Goal: Information Seeking & Learning: Learn about a topic

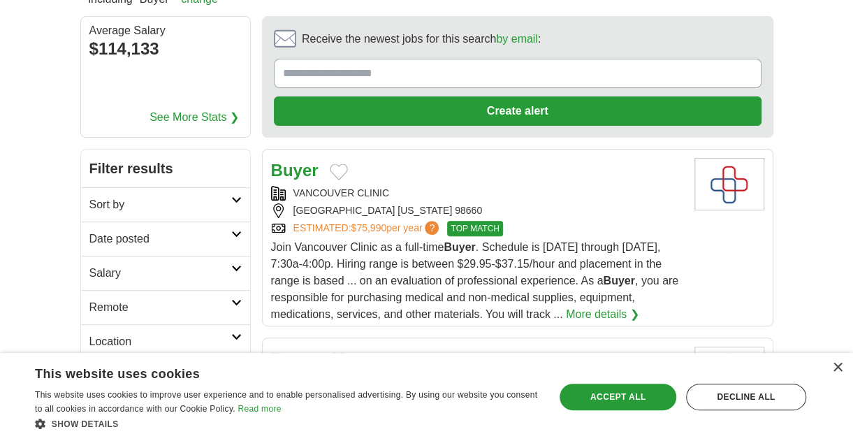
scroll to position [210, 0]
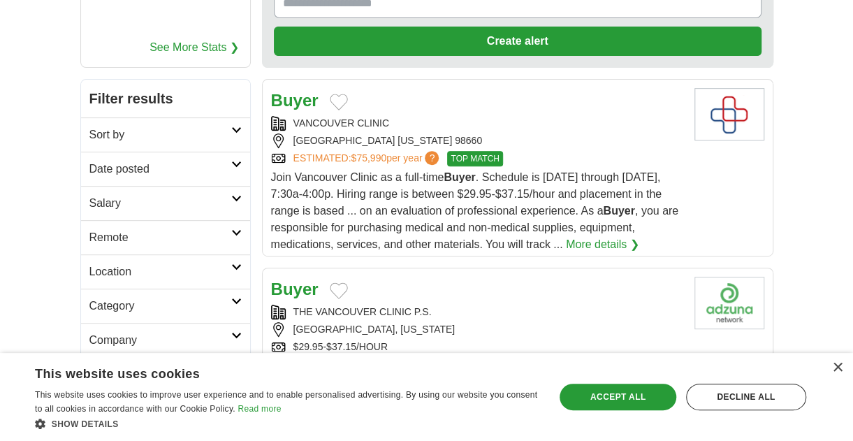
click at [613, 239] on link "More details ❯" at bounding box center [602, 244] width 73 height 17
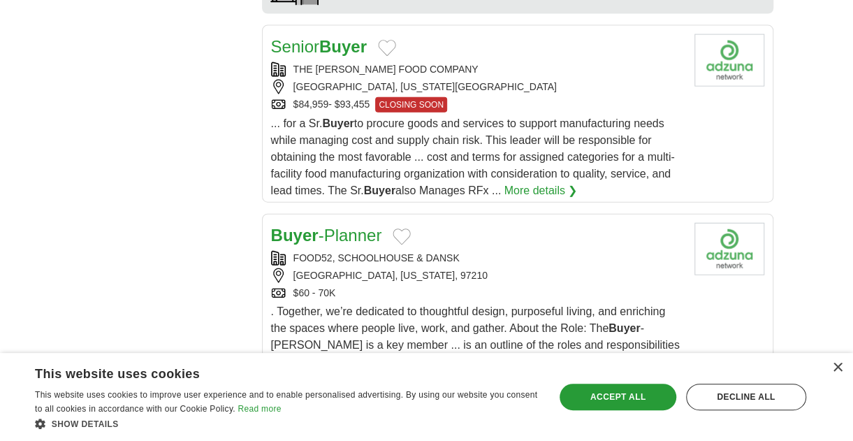
scroll to position [1746, 0]
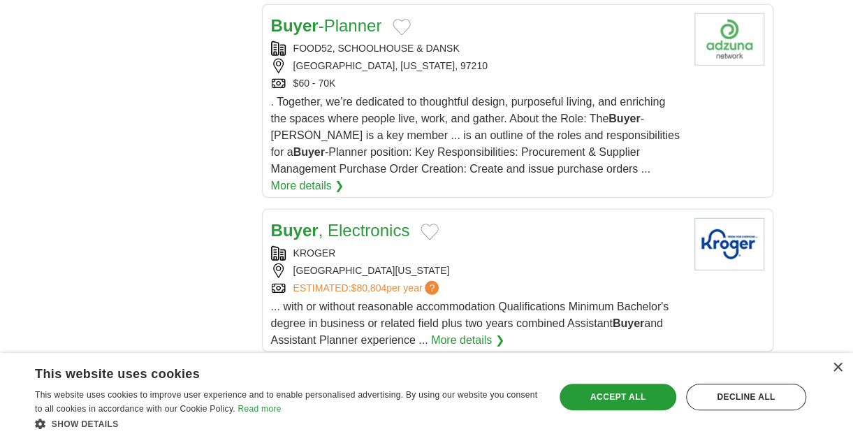
click at [473, 332] on link "More details ❯" at bounding box center [467, 340] width 73 height 17
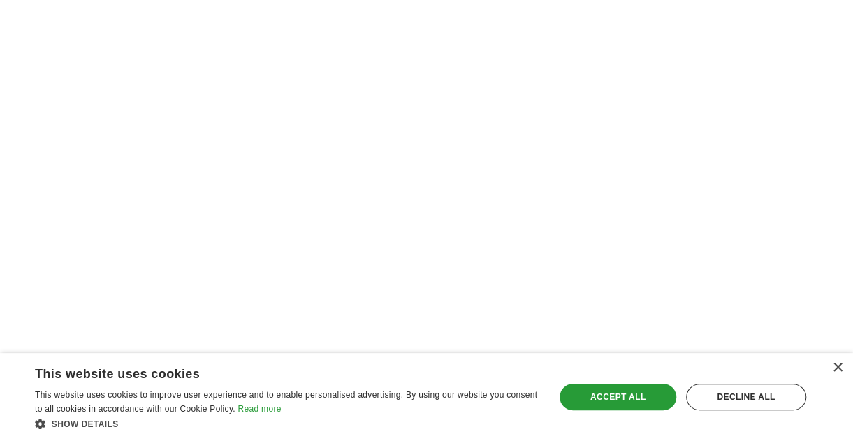
scroll to position [2933, 0]
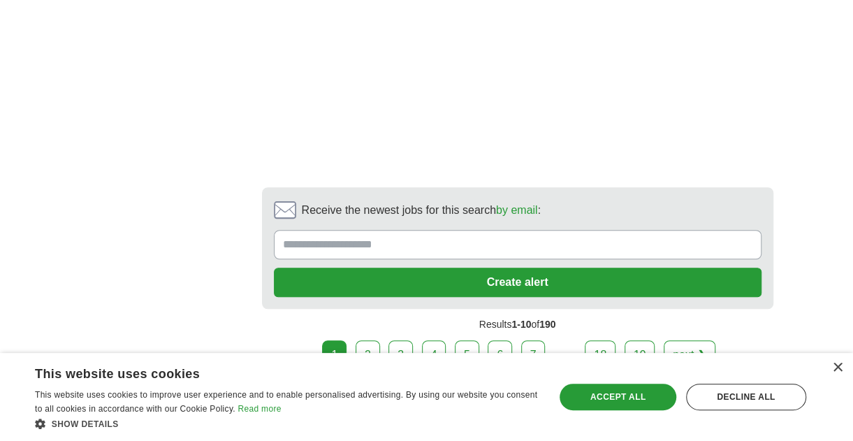
click at [380, 340] on link "2" at bounding box center [367, 354] width 24 height 29
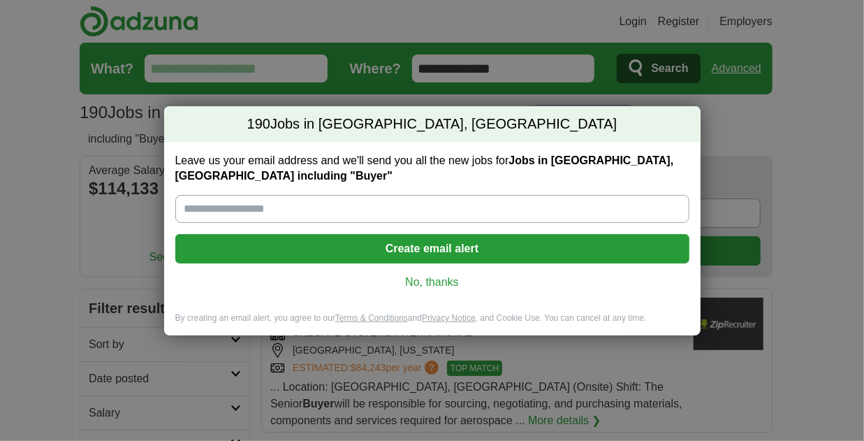
click at [761, 129] on div "190 Jobs in Vancouver, WA Leave us your email address and we'll send you all th…" at bounding box center [432, 220] width 864 height 441
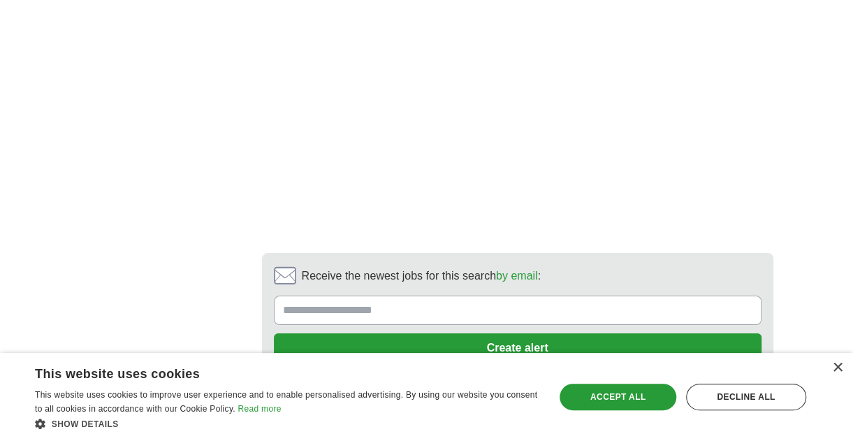
scroll to position [2803, 0]
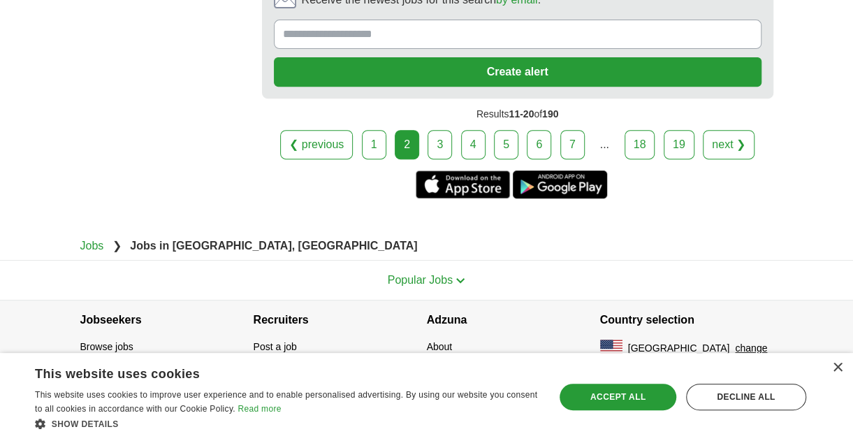
click at [436, 142] on link "3" at bounding box center [439, 144] width 24 height 29
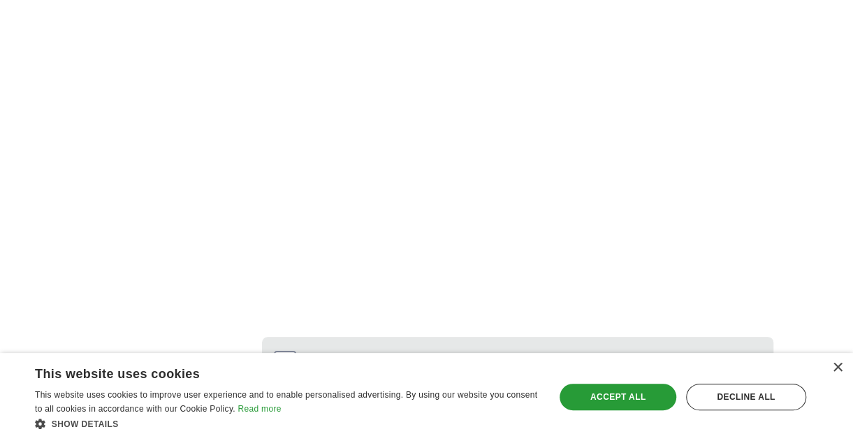
scroll to position [3115, 0]
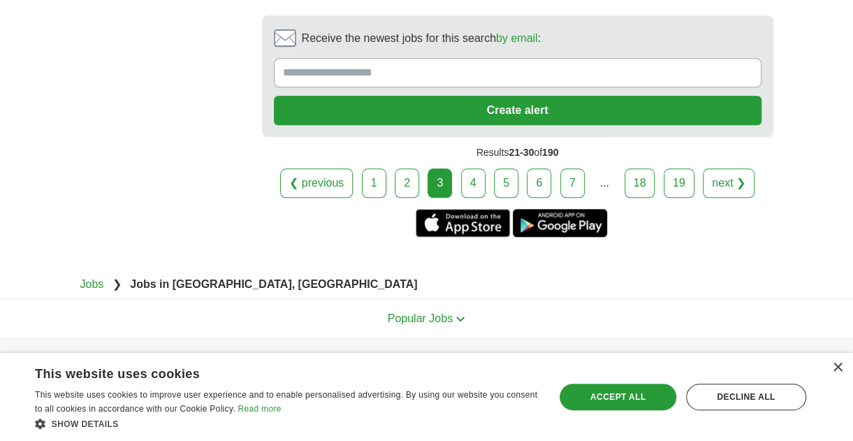
click at [473, 168] on link "4" at bounding box center [473, 182] width 24 height 29
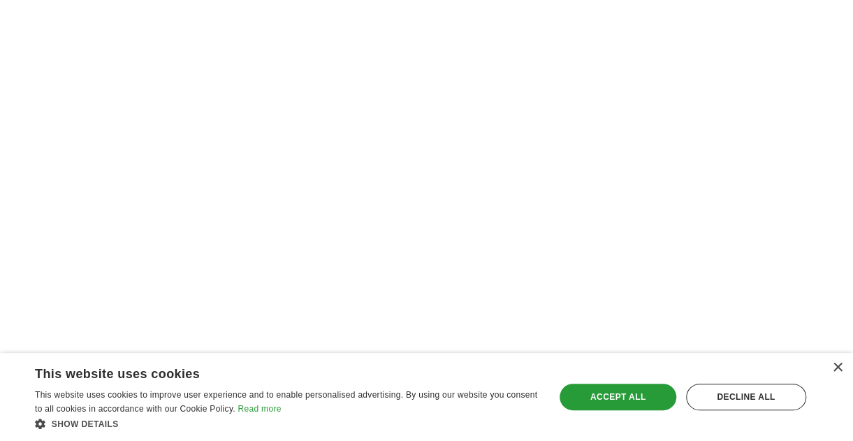
scroll to position [3173, 0]
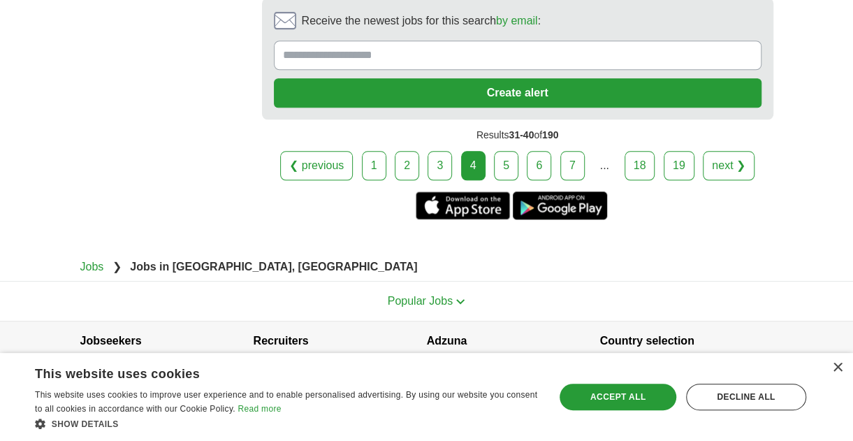
click at [505, 151] on link "5" at bounding box center [506, 165] width 24 height 29
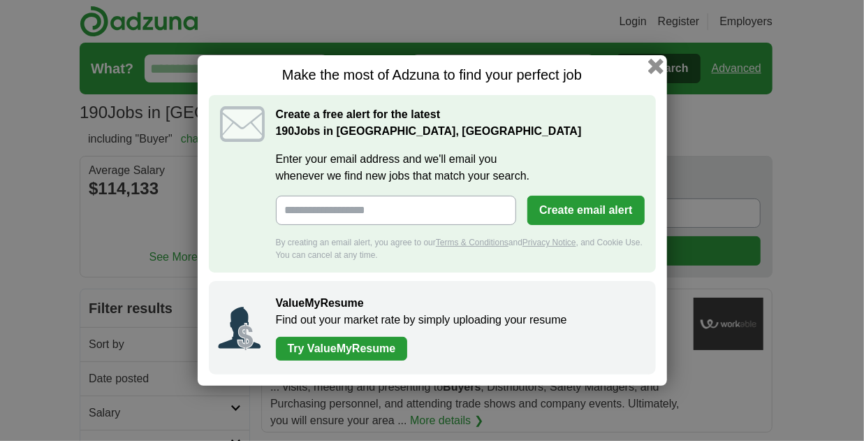
click at [659, 60] on button "button" at bounding box center [654, 66] width 15 height 15
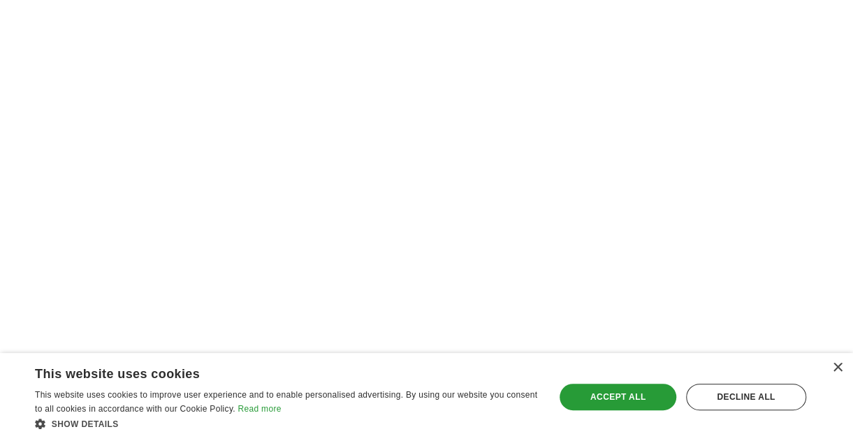
scroll to position [3073, 0]
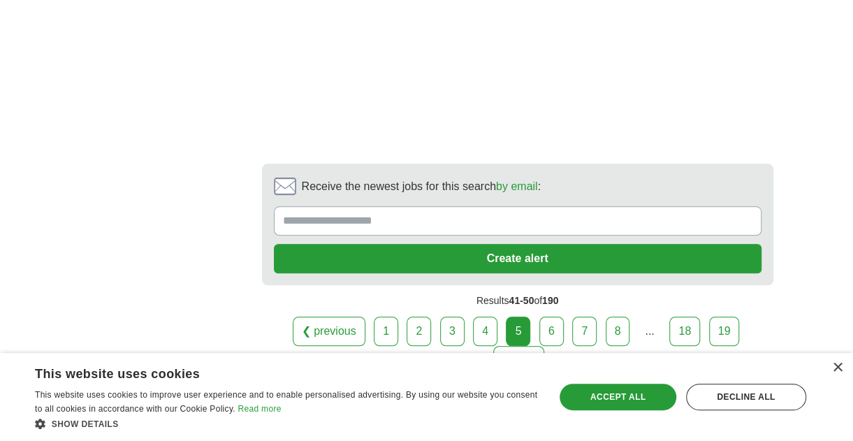
click at [539, 316] on link "6" at bounding box center [551, 330] width 24 height 29
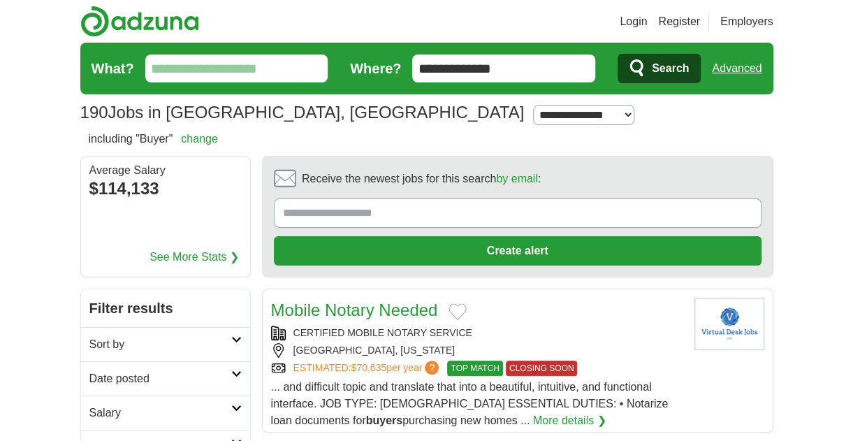
drag, startPoint x: 0, startPoint y: 0, endPoint x: 504, endPoint y: 328, distance: 601.3
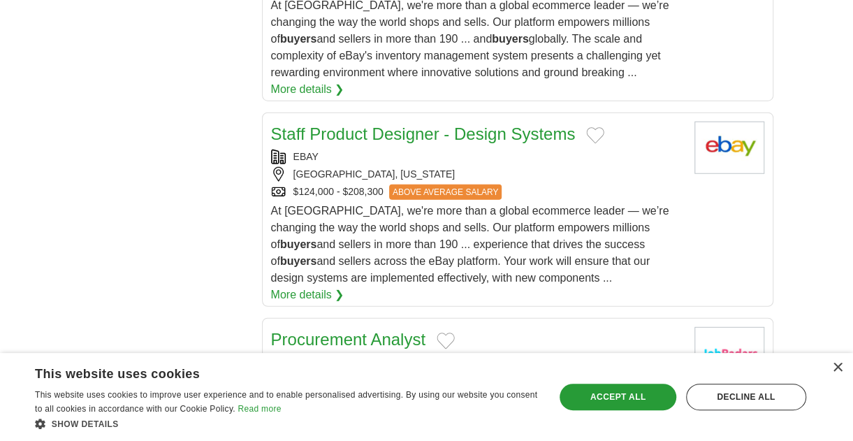
scroll to position [1746, 0]
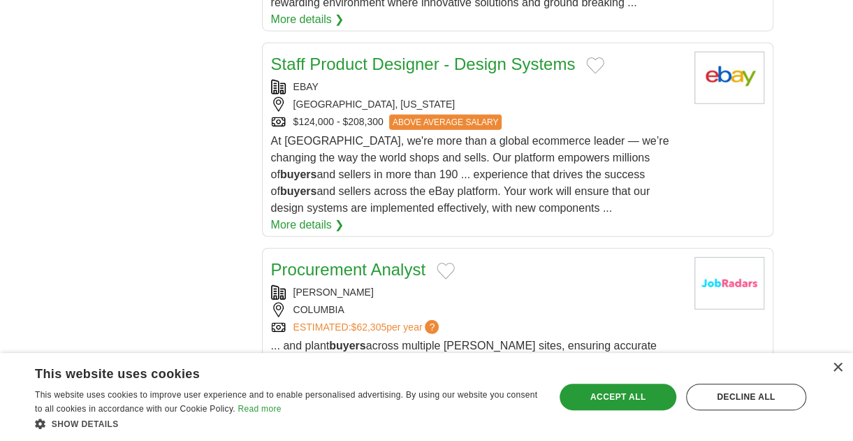
click at [355, 260] on link "Procurement Analyst" at bounding box center [348, 269] width 154 height 19
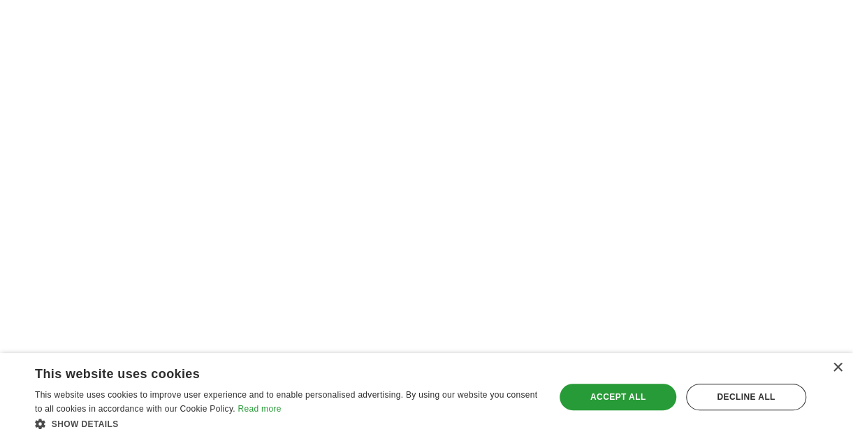
scroll to position [3003, 0]
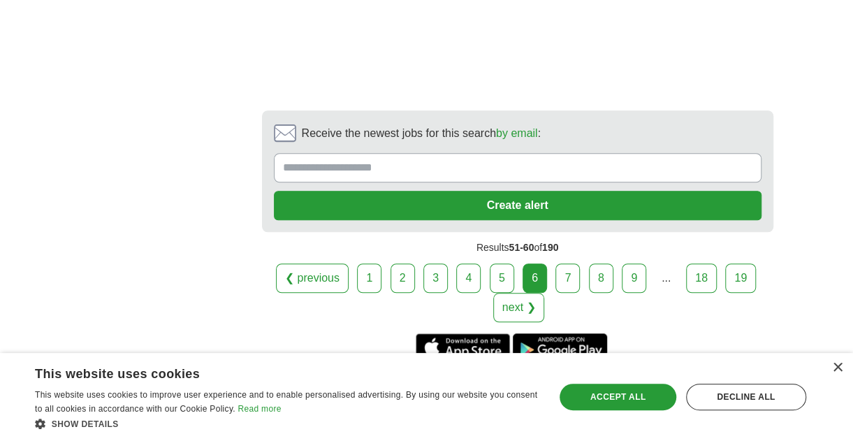
click at [570, 263] on link "7" at bounding box center [567, 277] width 24 height 29
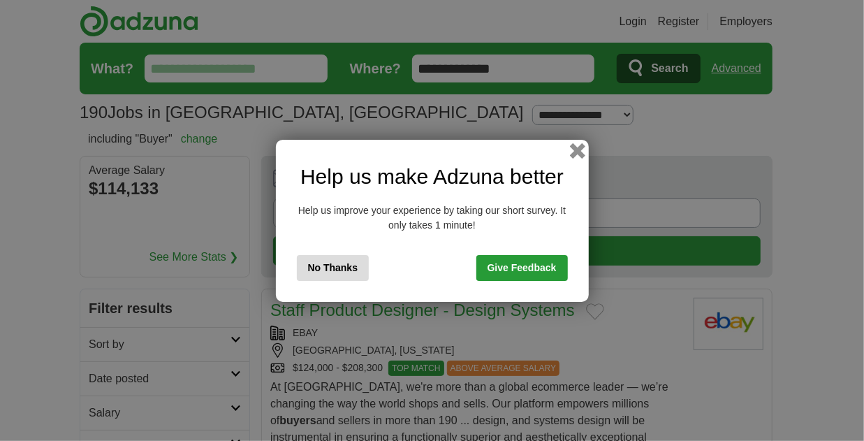
click at [585, 149] on button "button" at bounding box center [576, 149] width 15 height 15
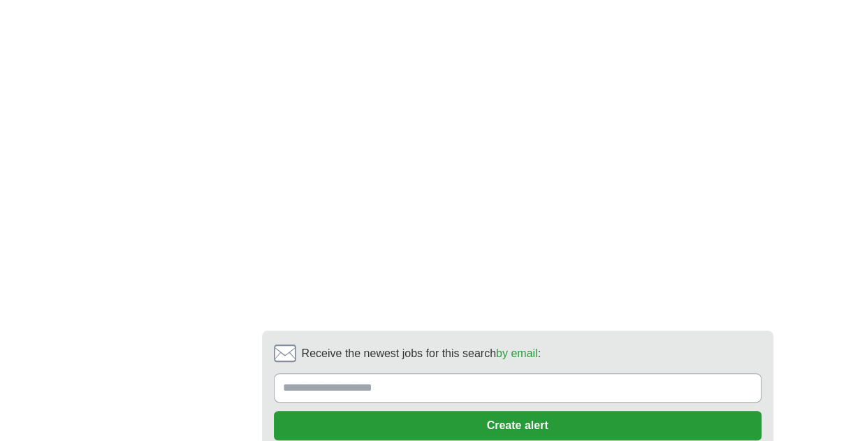
scroll to position [3116, 0]
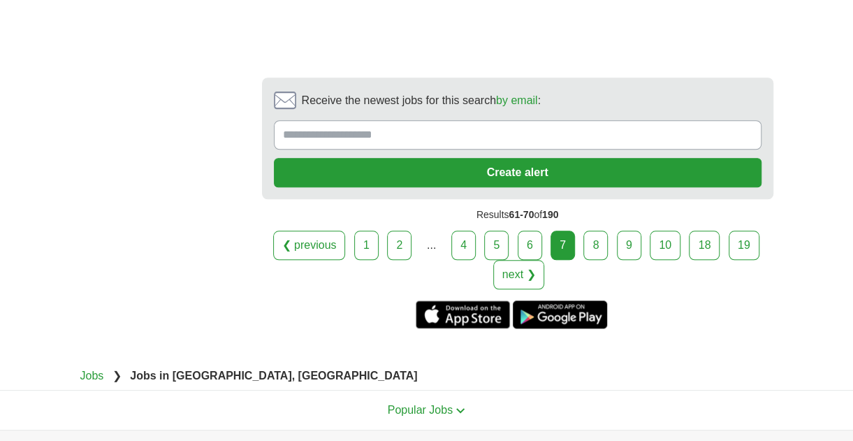
click at [595, 230] on link "8" at bounding box center [595, 244] width 24 height 29
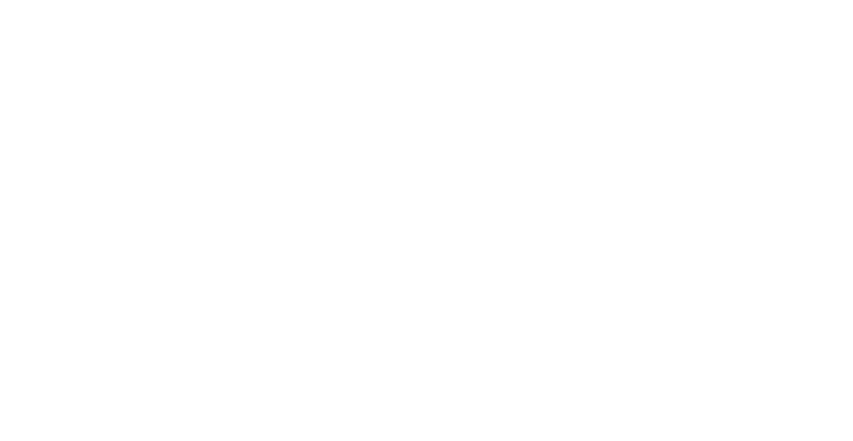
scroll to position [3143, 0]
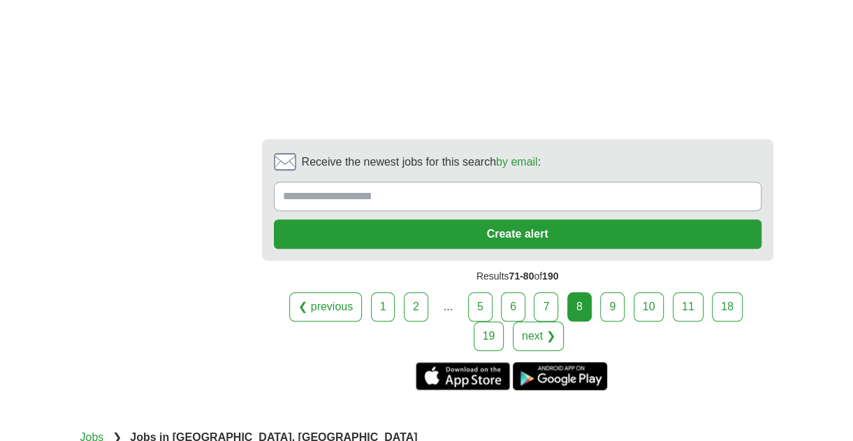
click at [600, 292] on link "9" at bounding box center [612, 306] width 24 height 29
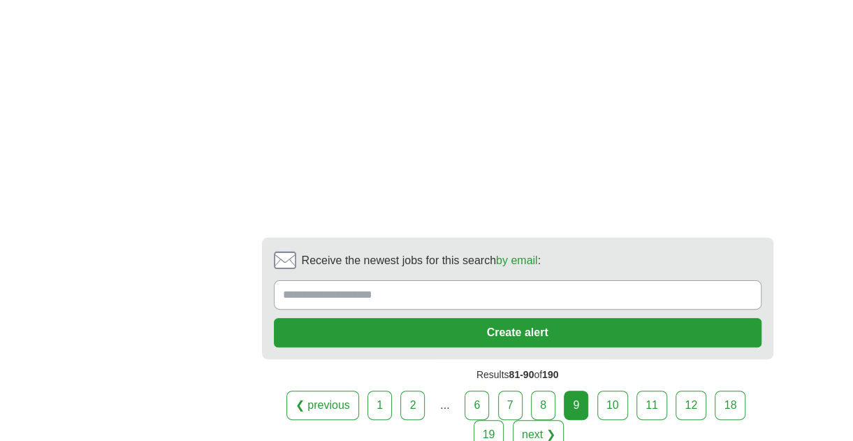
scroll to position [2794, 0]
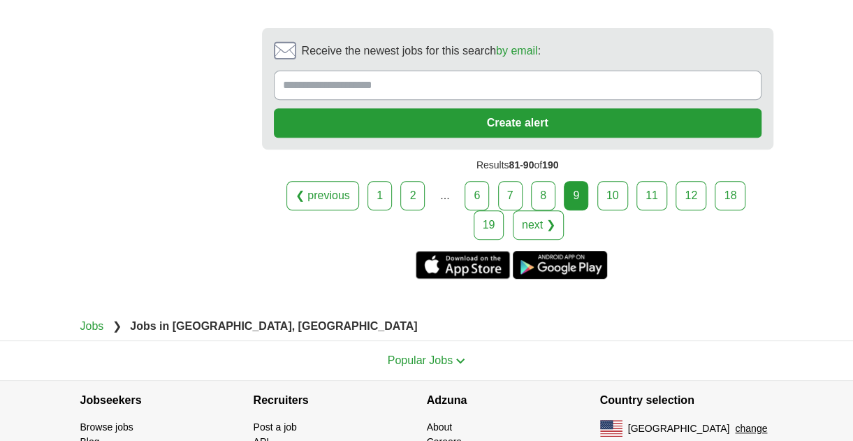
click at [597, 181] on link "10" at bounding box center [612, 195] width 31 height 29
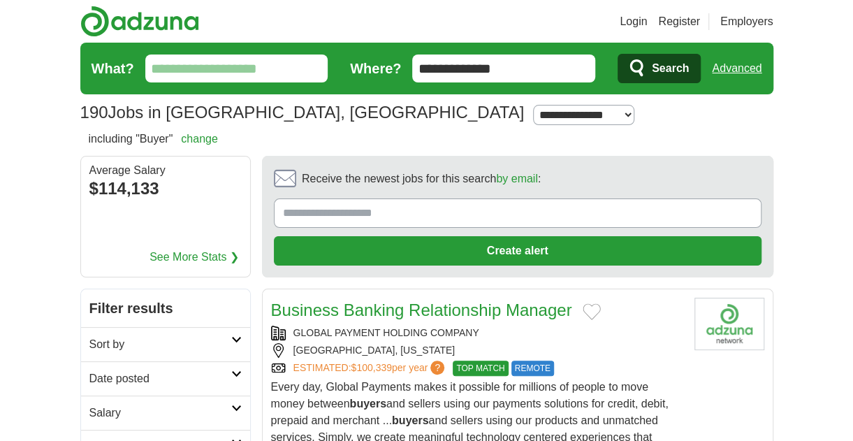
click at [201, 71] on input "What?" at bounding box center [236, 68] width 183 height 28
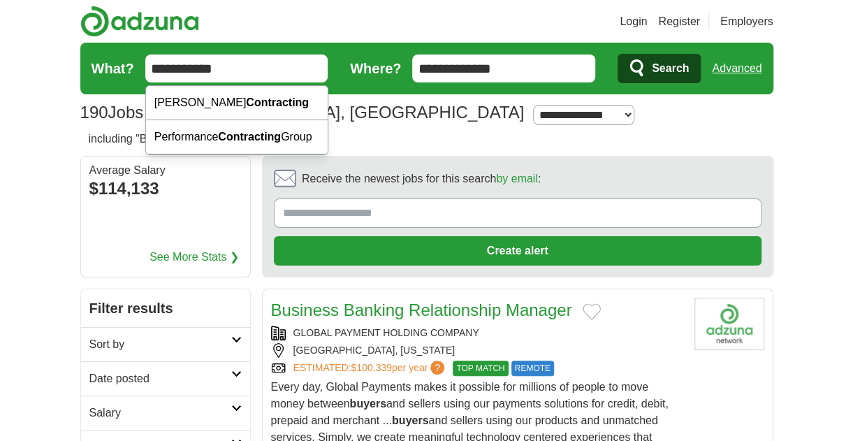
type input "**********"
click at [654, 64] on span "Search" at bounding box center [670, 68] width 37 height 28
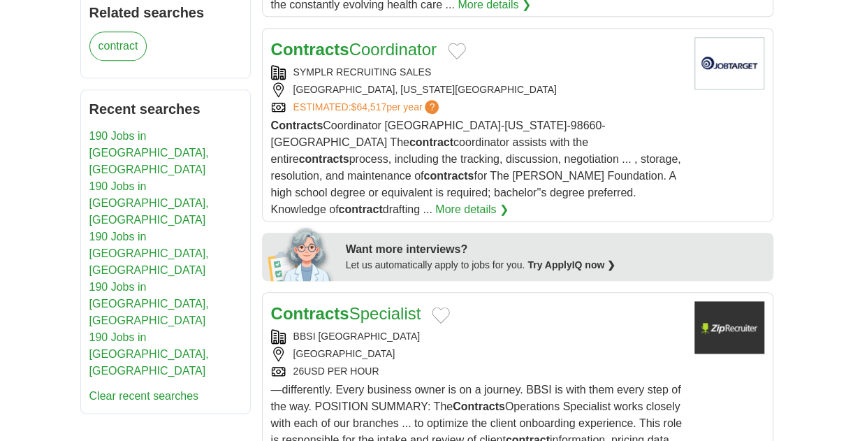
scroll to position [698, 0]
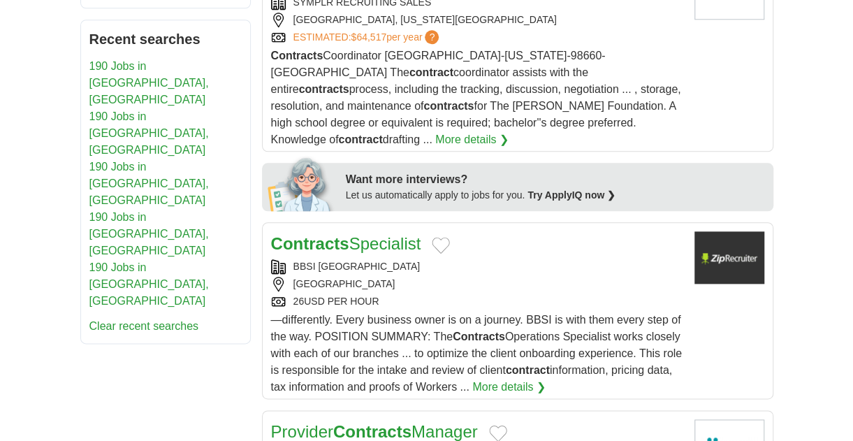
click at [346, 234] on strong "Contracts" at bounding box center [310, 243] width 78 height 19
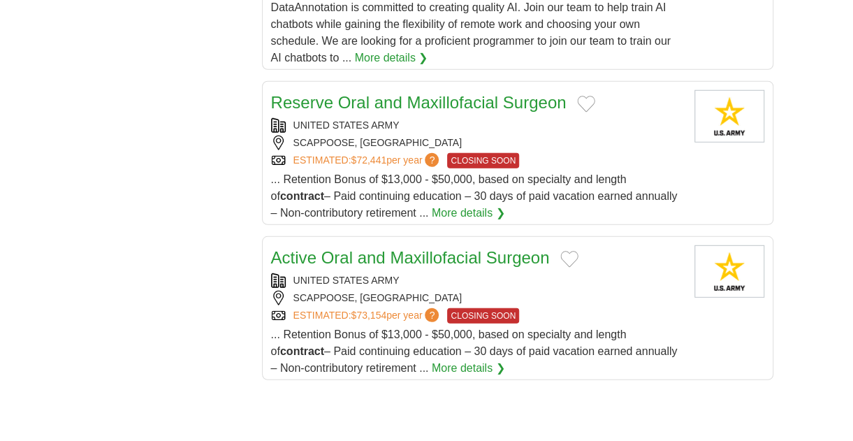
scroll to position [1886, 0]
